Goal: Task Accomplishment & Management: Manage account settings

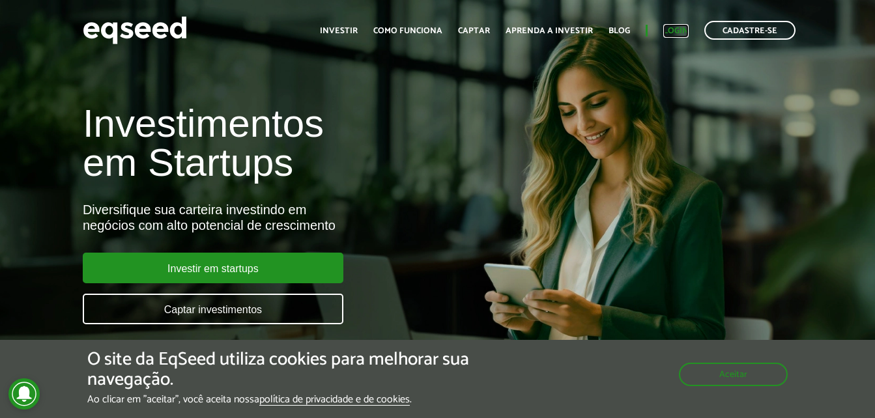
click at [683, 34] on link "Login" at bounding box center [676, 31] width 25 height 8
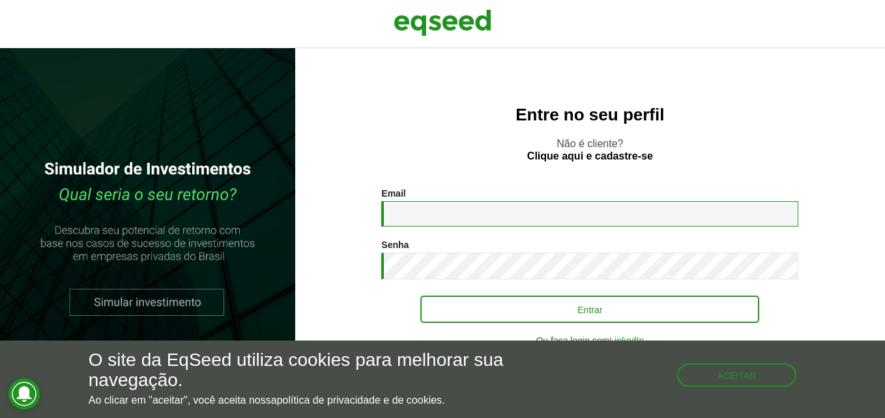
type input "**********"
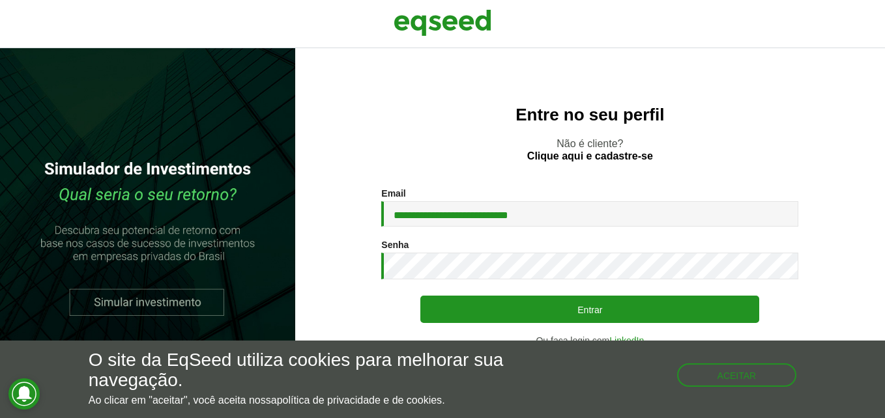
click at [618, 240] on div "Senha * Digite a senha que será usada em conjunto com seu e-mail." at bounding box center [589, 260] width 417 height 40
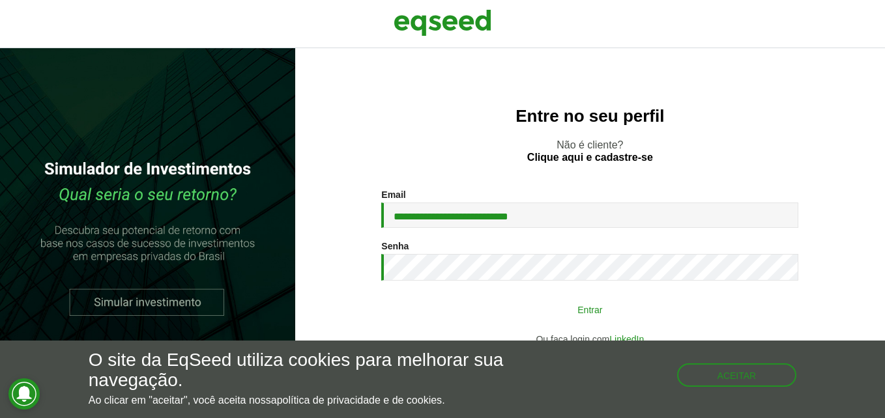
click at [596, 312] on button "Entrar" at bounding box center [589, 309] width 339 height 25
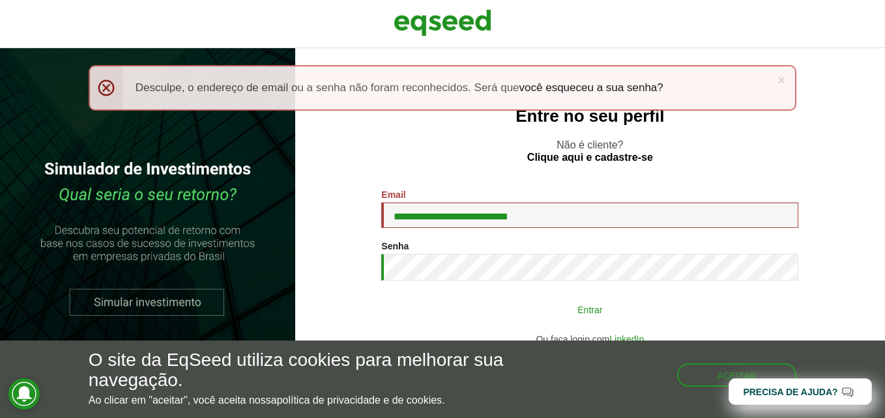
click at [590, 308] on button "Entrar" at bounding box center [589, 309] width 339 height 25
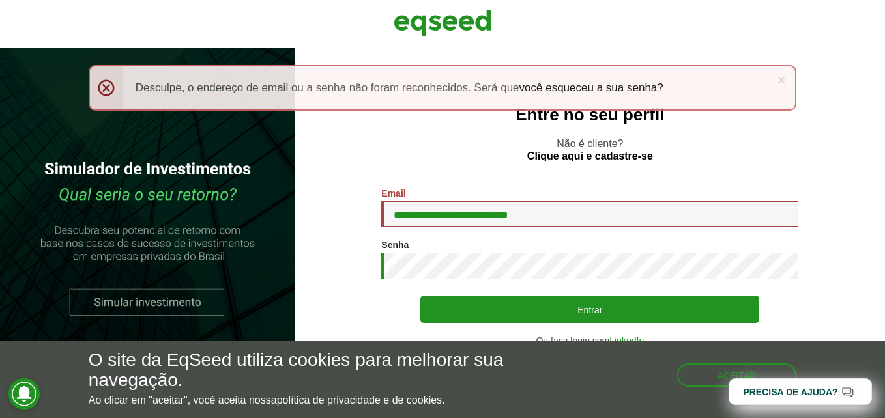
click at [217, 263] on div "**********" at bounding box center [442, 233] width 885 height 370
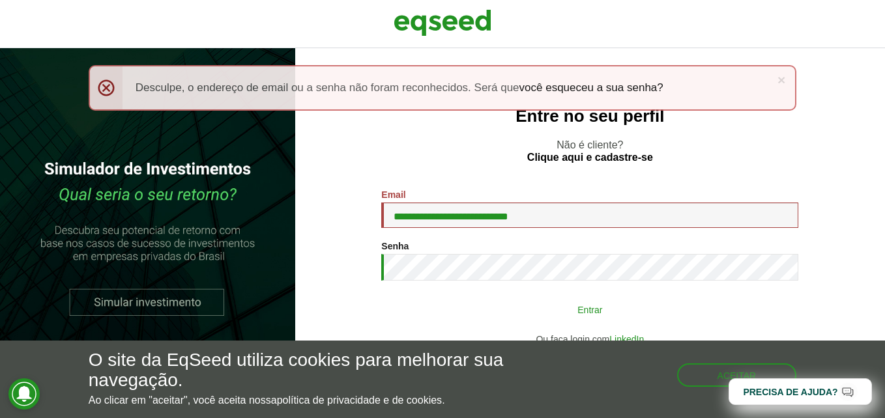
click at [598, 308] on button "Entrar" at bounding box center [589, 309] width 339 height 25
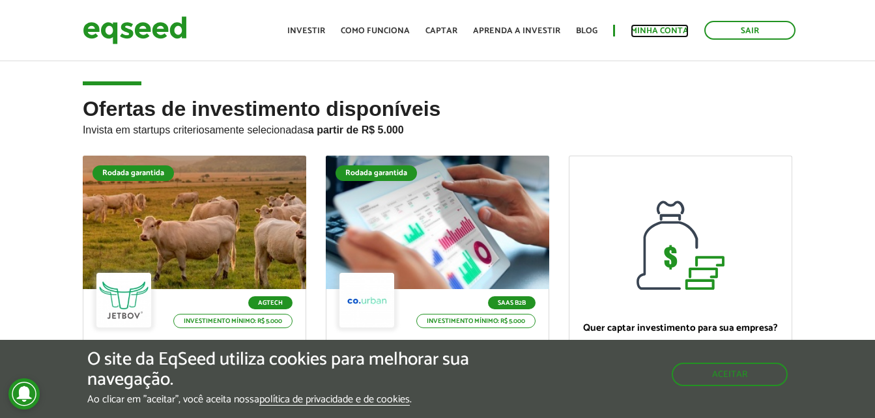
click at [674, 27] on link "Minha conta" at bounding box center [660, 31] width 58 height 8
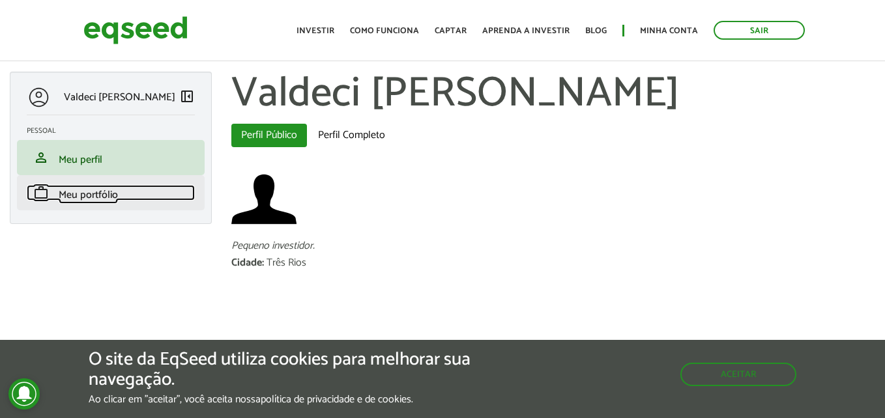
click at [101, 192] on span "Meu portfólio" at bounding box center [88, 195] width 59 height 18
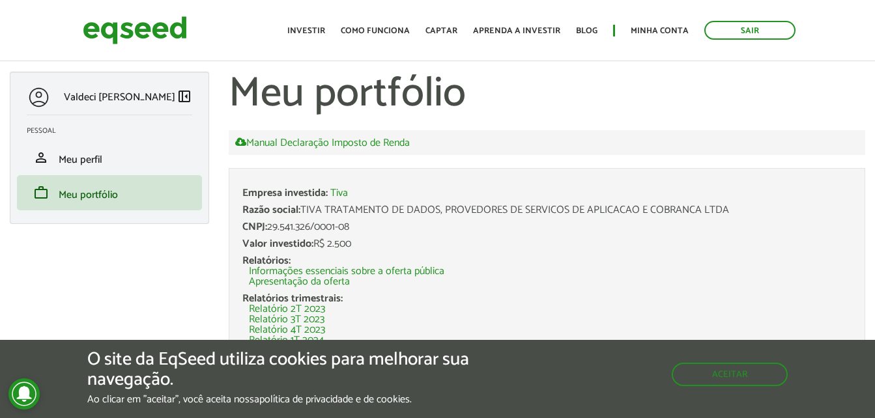
scroll to position [46, 0]
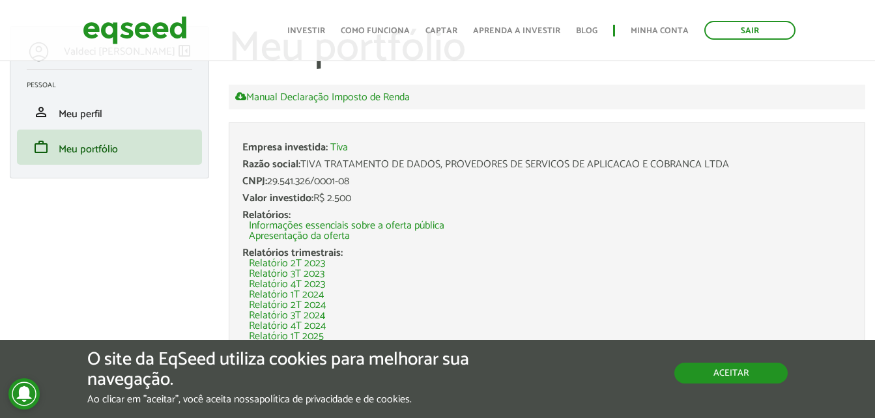
click at [729, 374] on button "Aceitar" at bounding box center [731, 373] width 113 height 21
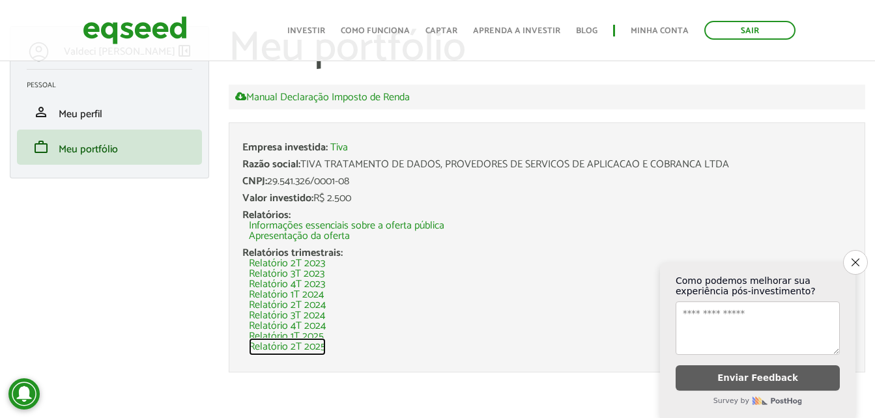
click at [304, 346] on link "Relatório 2T 2025" at bounding box center [287, 347] width 77 height 10
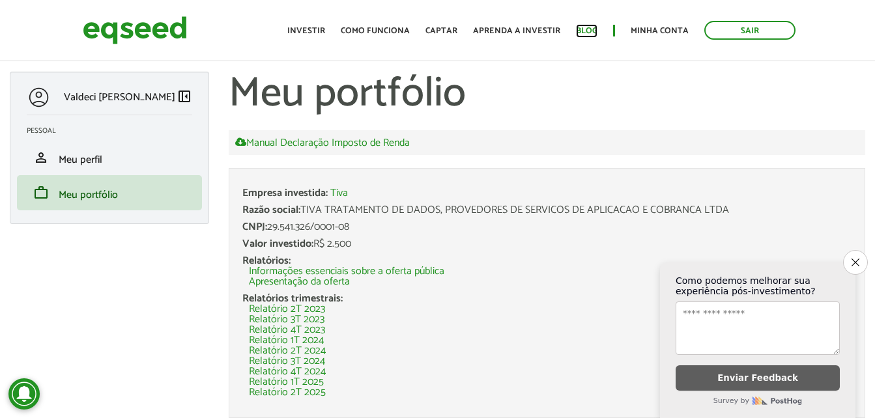
click at [593, 31] on link "Blog" at bounding box center [587, 31] width 22 height 8
click at [345, 192] on link "Tiva" at bounding box center [339, 193] width 18 height 10
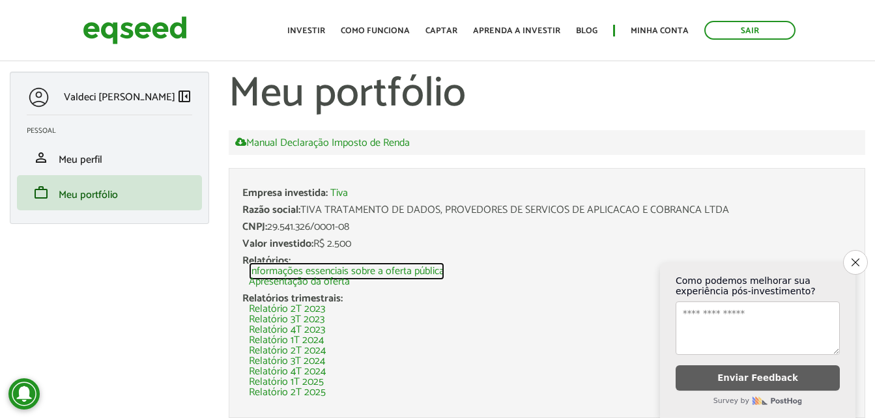
click at [355, 272] on link "Informações essenciais sobre a oferta pública" at bounding box center [347, 272] width 196 height 10
